Goal: Task Accomplishment & Management: Manage account settings

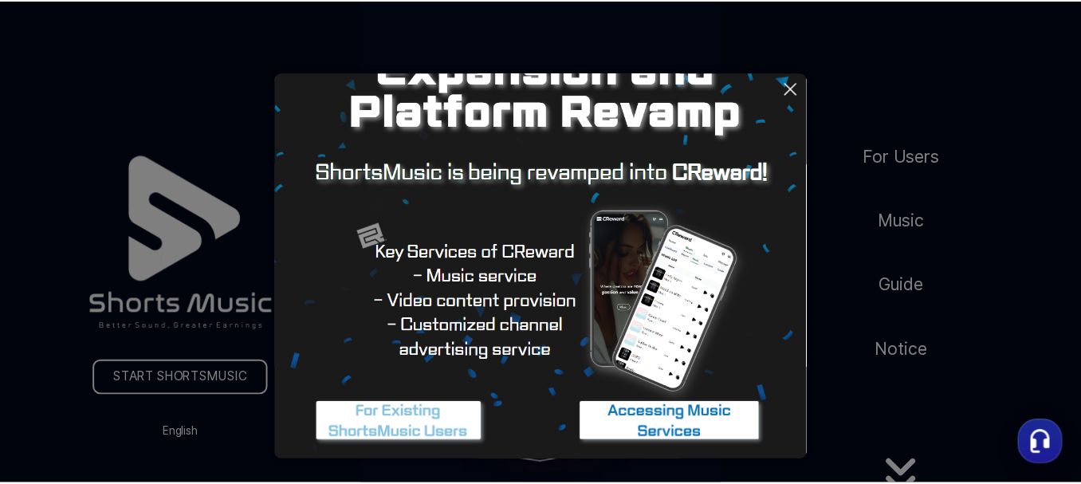
scroll to position [148, 0]
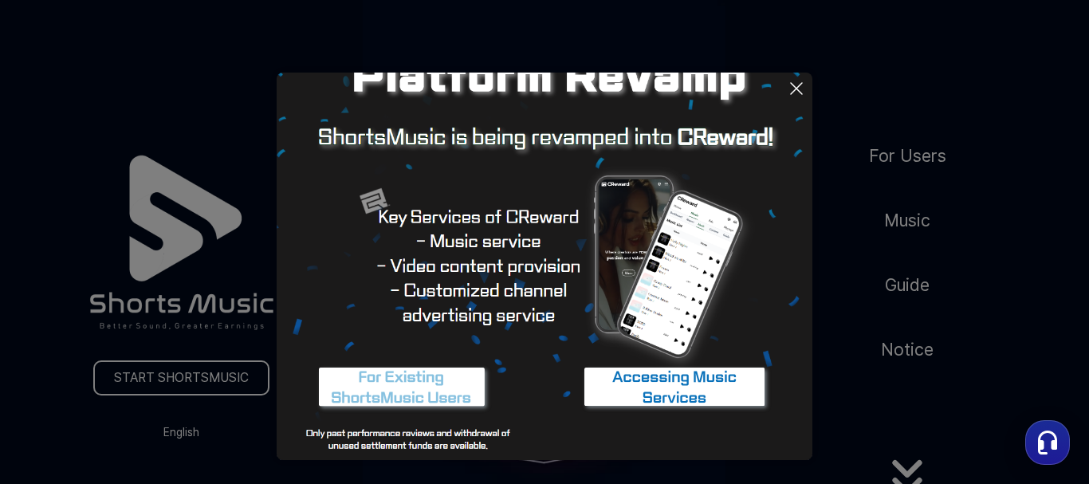
click at [391, 383] on img at bounding box center [401, 388] width 199 height 60
